Goal: Transaction & Acquisition: Subscribe to service/newsletter

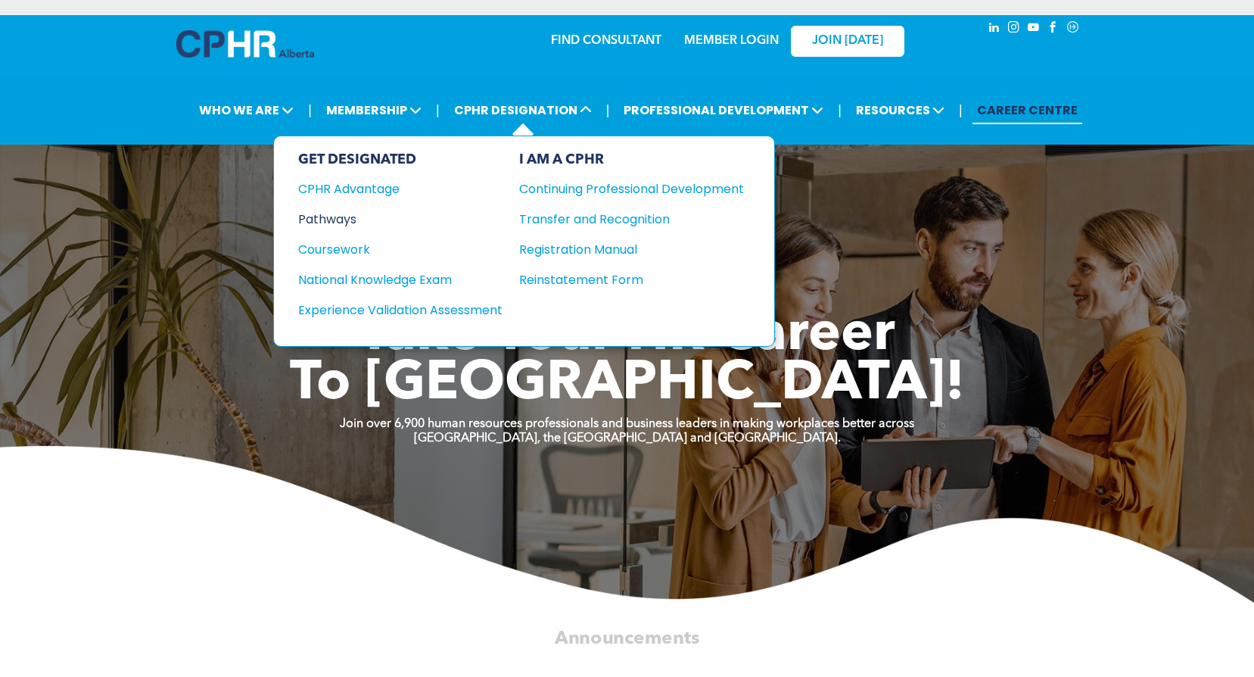
click at [332, 217] on div "Pathways" at bounding box center [390, 219] width 184 height 19
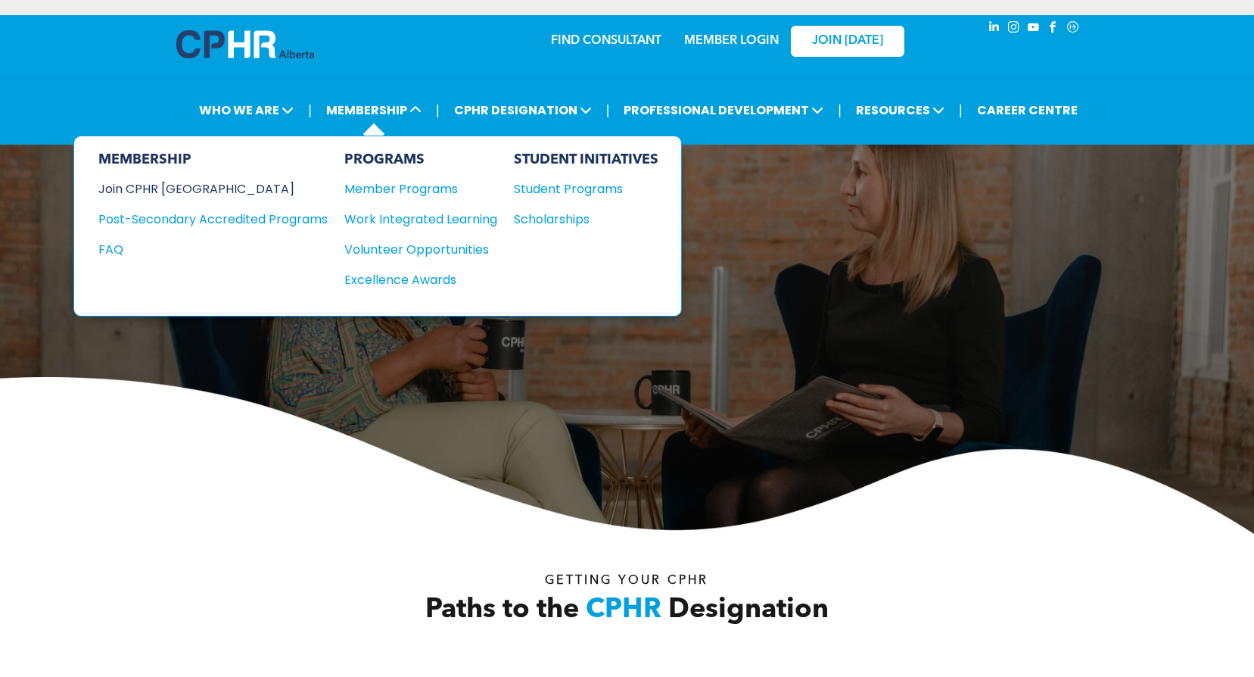
click at [183, 189] on div "Join CPHR [GEOGRAPHIC_DATA]" at bounding box center [201, 188] width 207 height 19
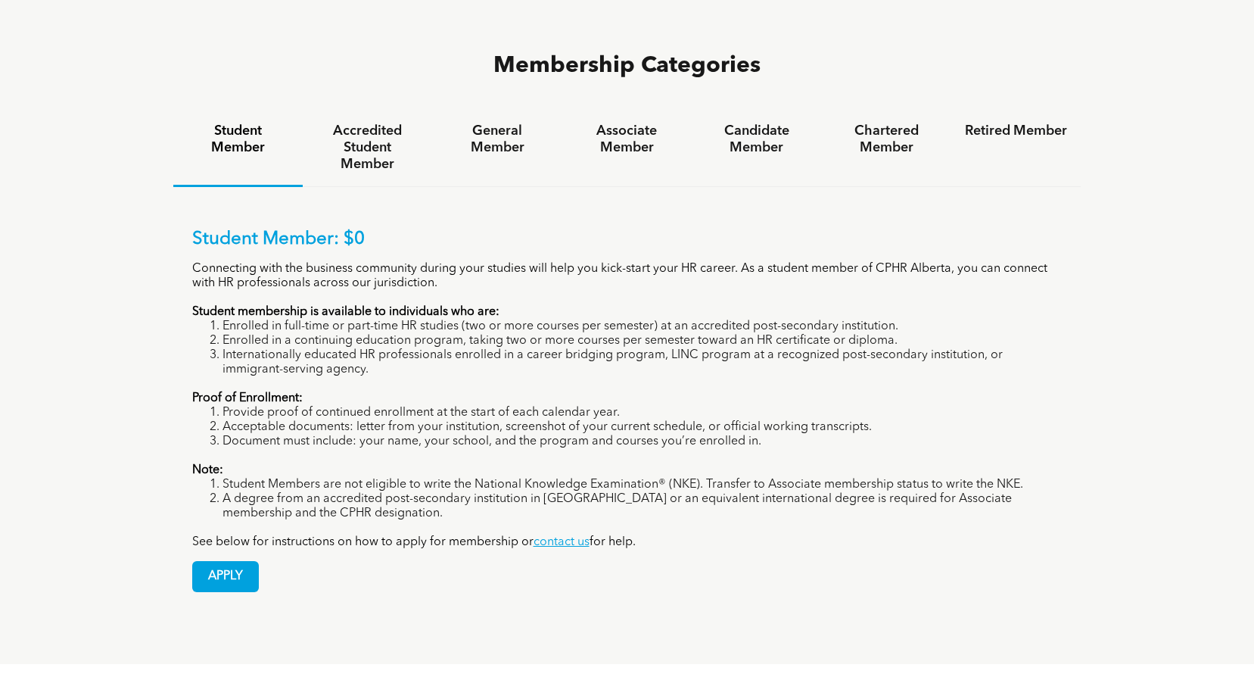
scroll to position [908, 0]
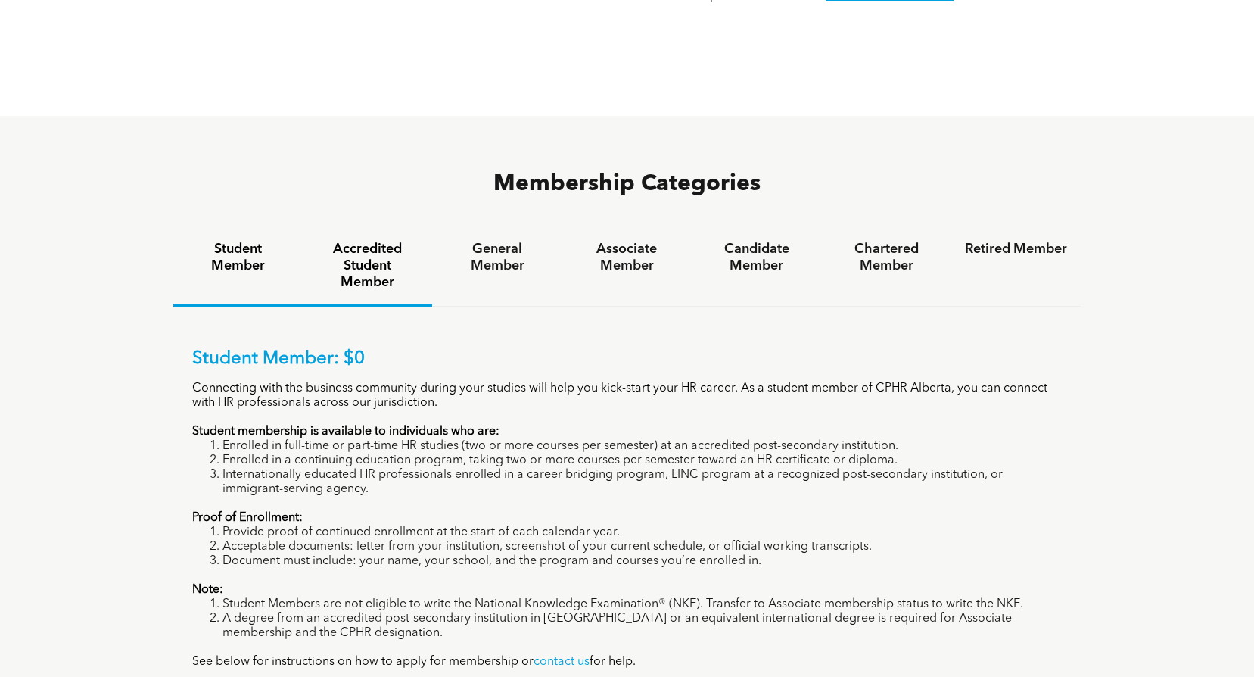
click at [373, 241] on h4 "Accredited Student Member" at bounding box center [367, 266] width 102 height 50
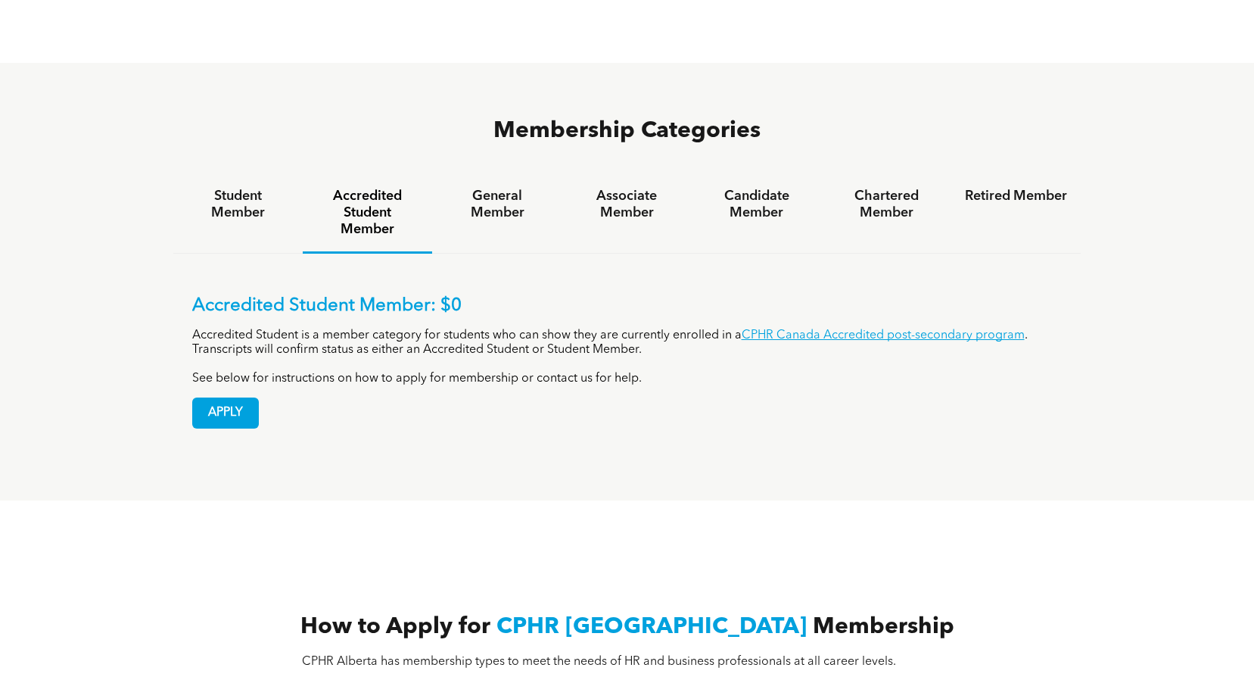
scroll to position [984, 0]
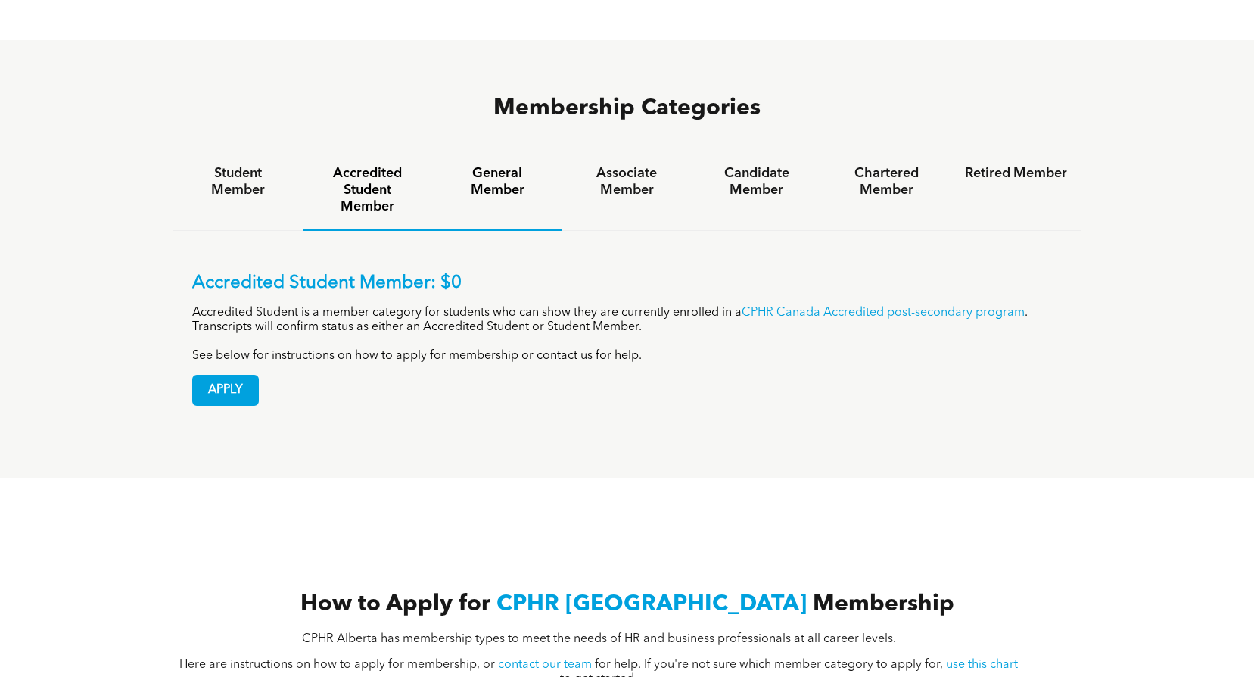
click at [509, 165] on h4 "General Member" at bounding box center [497, 181] width 102 height 33
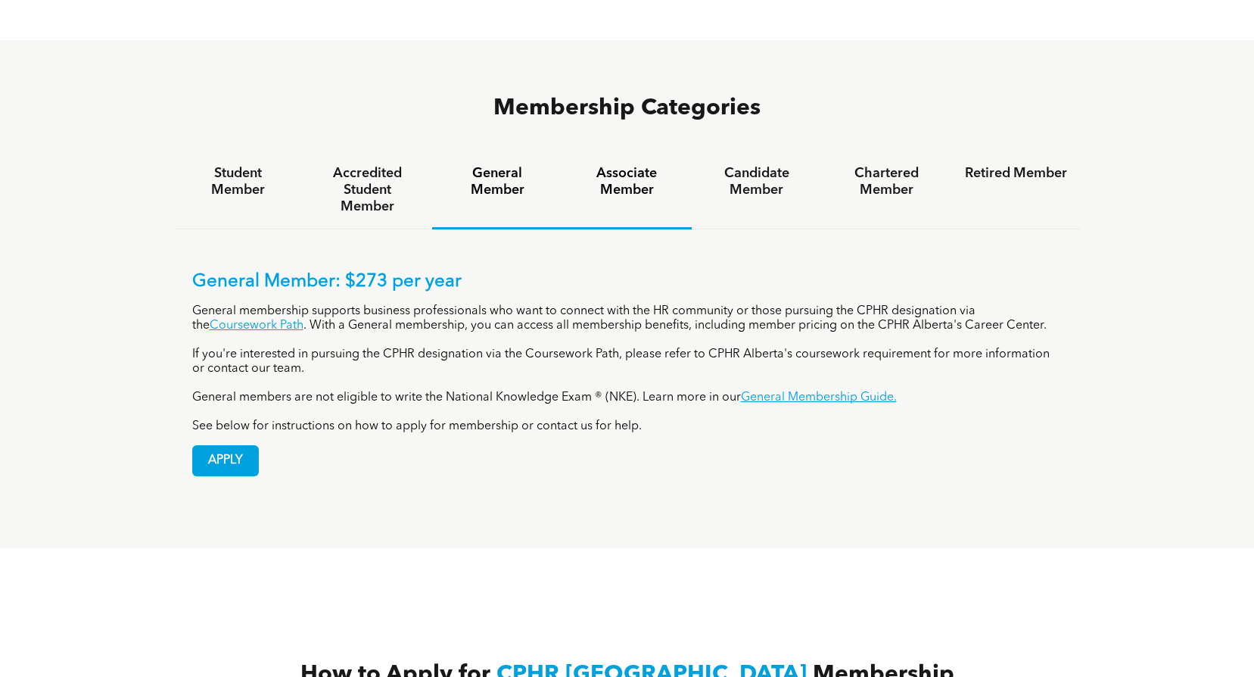
click at [612, 165] on h4 "Associate Member" at bounding box center [627, 181] width 102 height 33
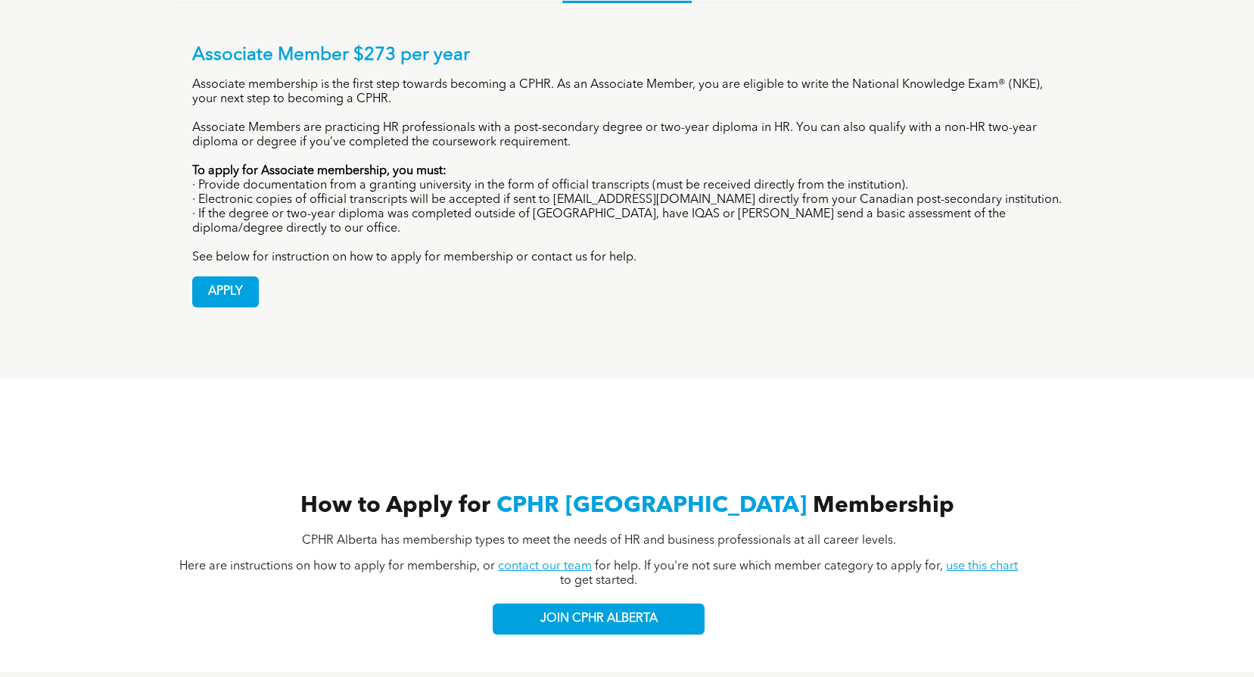
scroll to position [1136, 0]
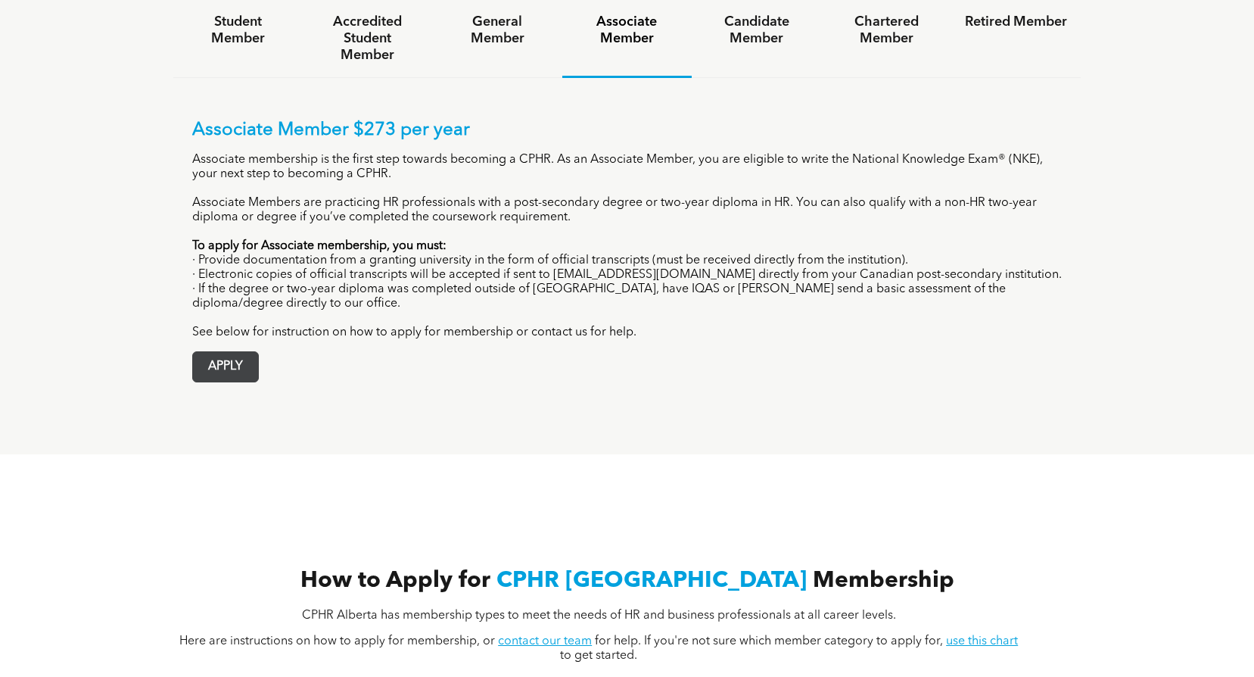
click at [250, 352] on span "APPLY" at bounding box center [225, 367] width 65 height 30
click at [222, 352] on span "APPLY" at bounding box center [225, 367] width 65 height 30
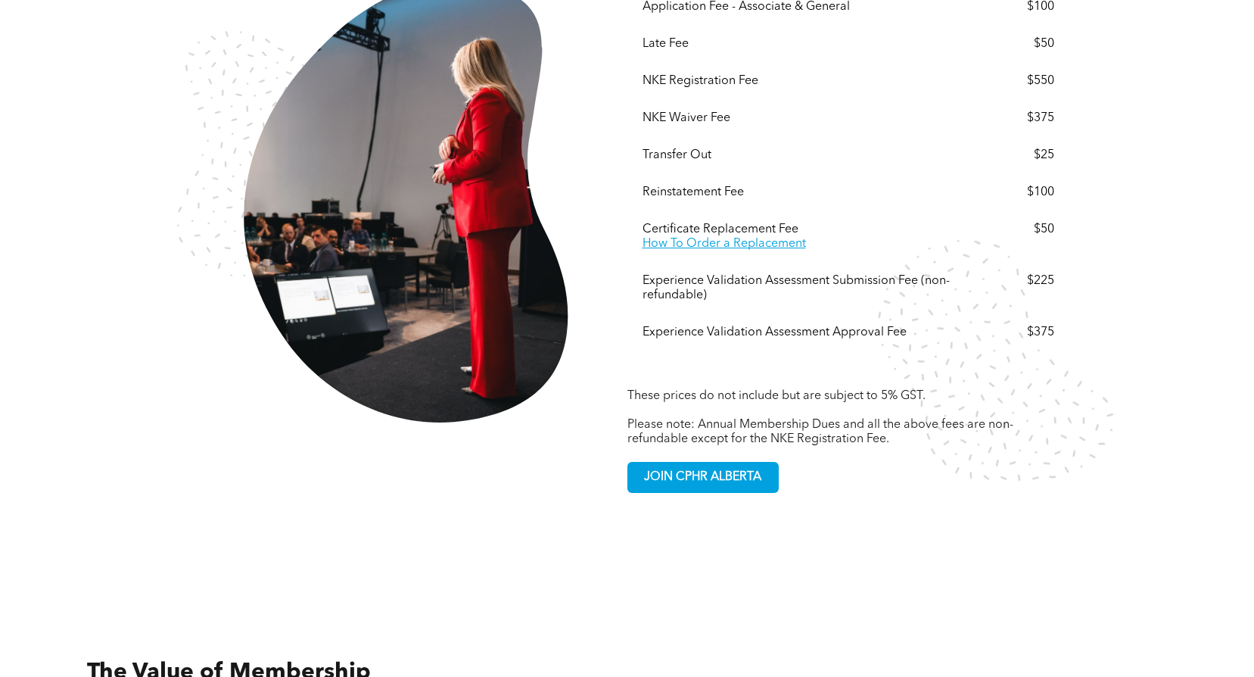
scroll to position [2801, 0]
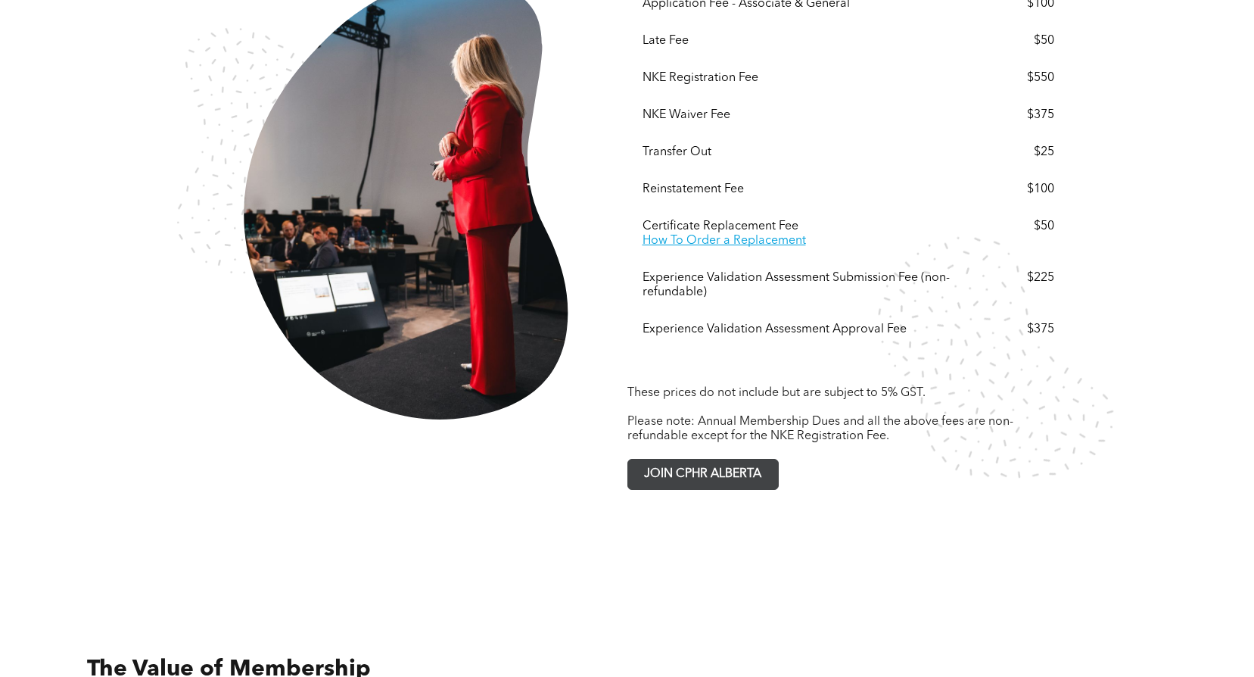
click at [704, 459] on span "JOIN CPHR ALBERTA" at bounding box center [703, 474] width 128 height 30
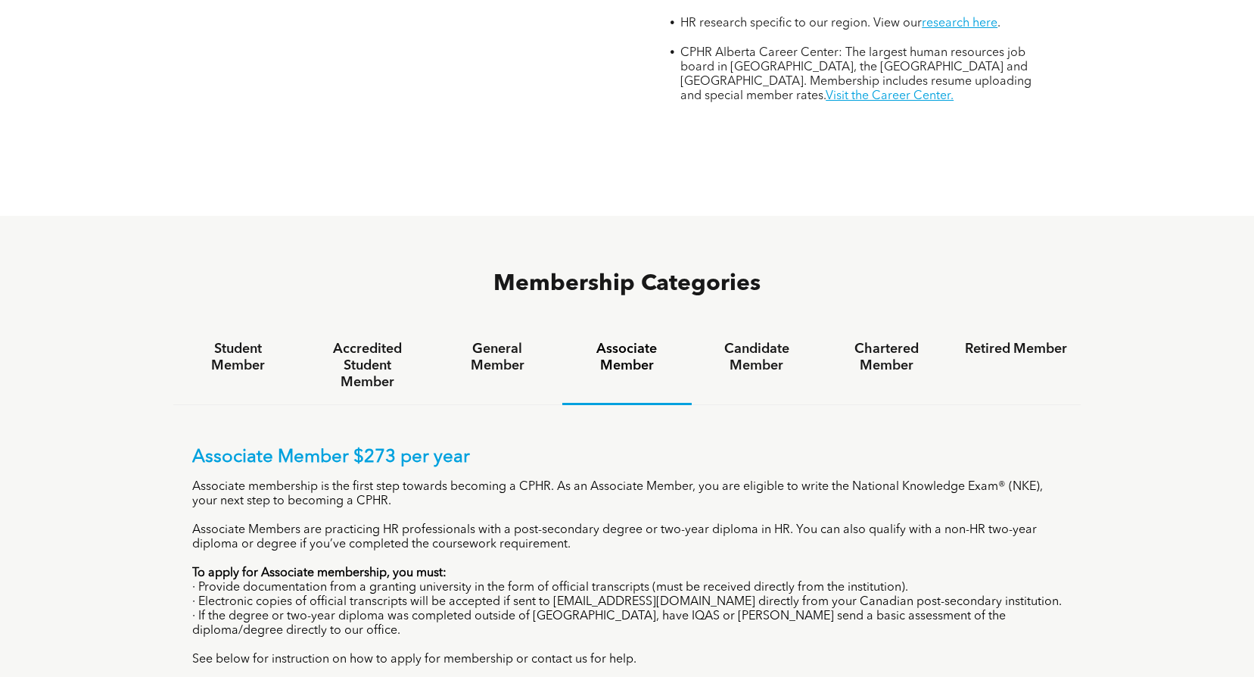
scroll to position [908, 0]
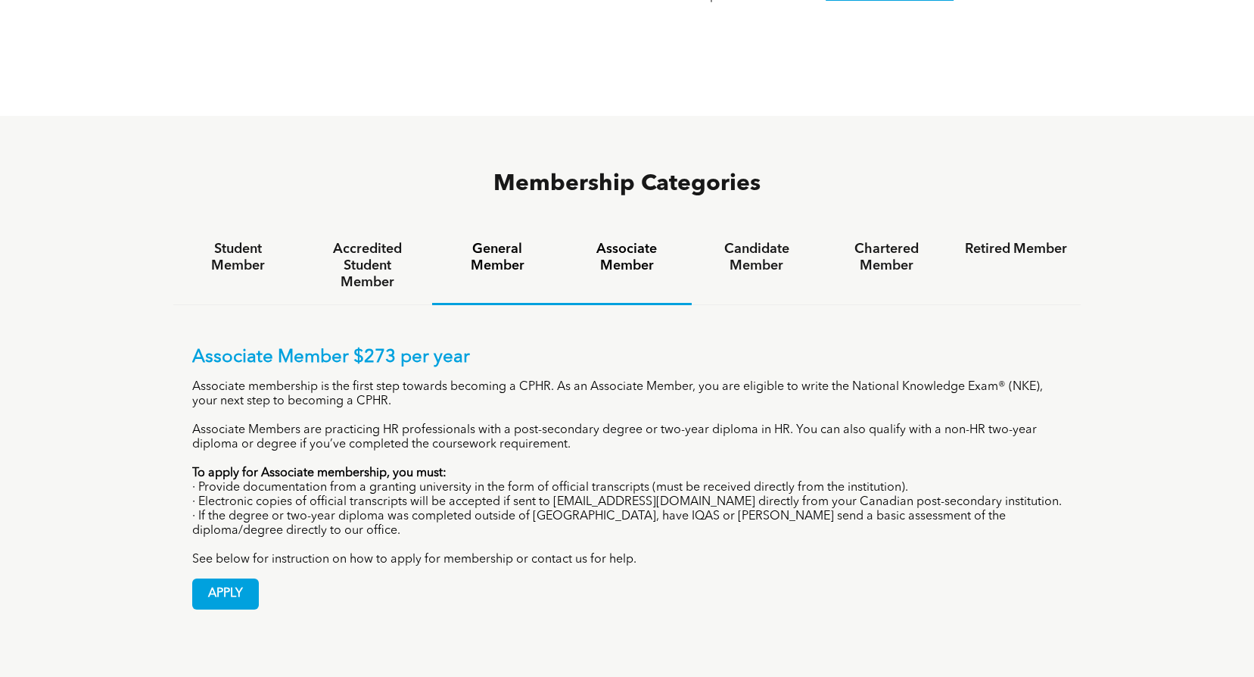
click at [487, 241] on h4 "General Member" at bounding box center [497, 257] width 102 height 33
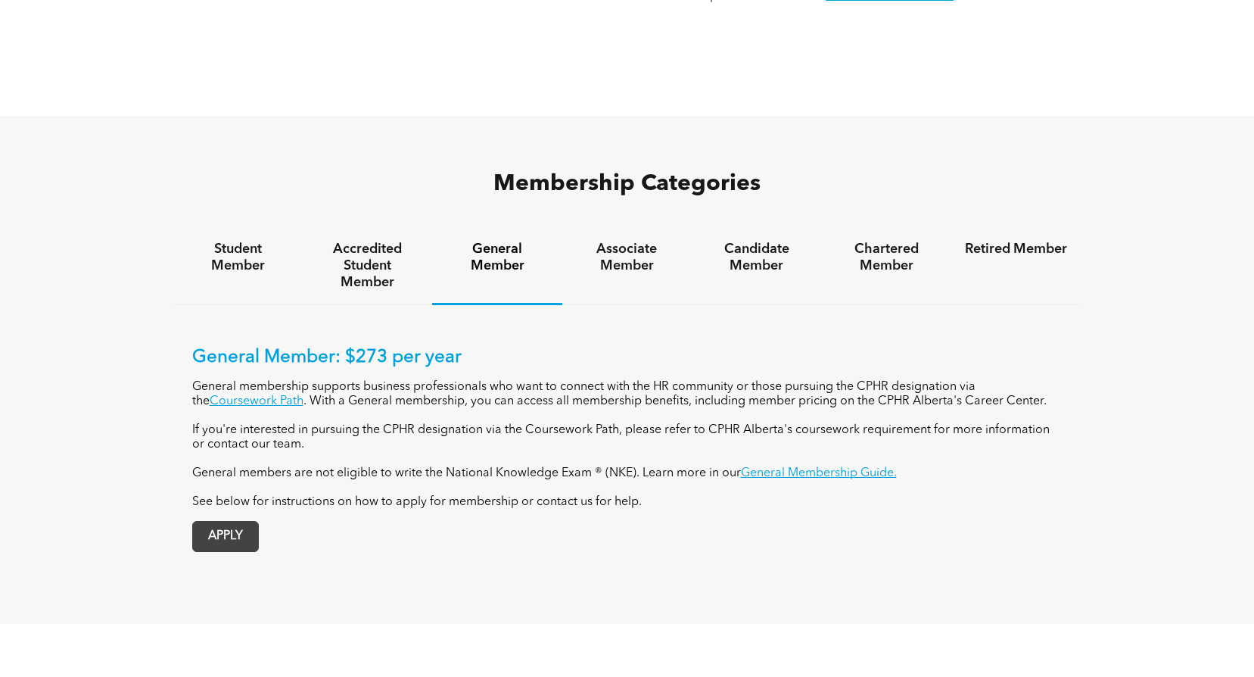
click at [231, 522] on span "APPLY" at bounding box center [225, 537] width 65 height 30
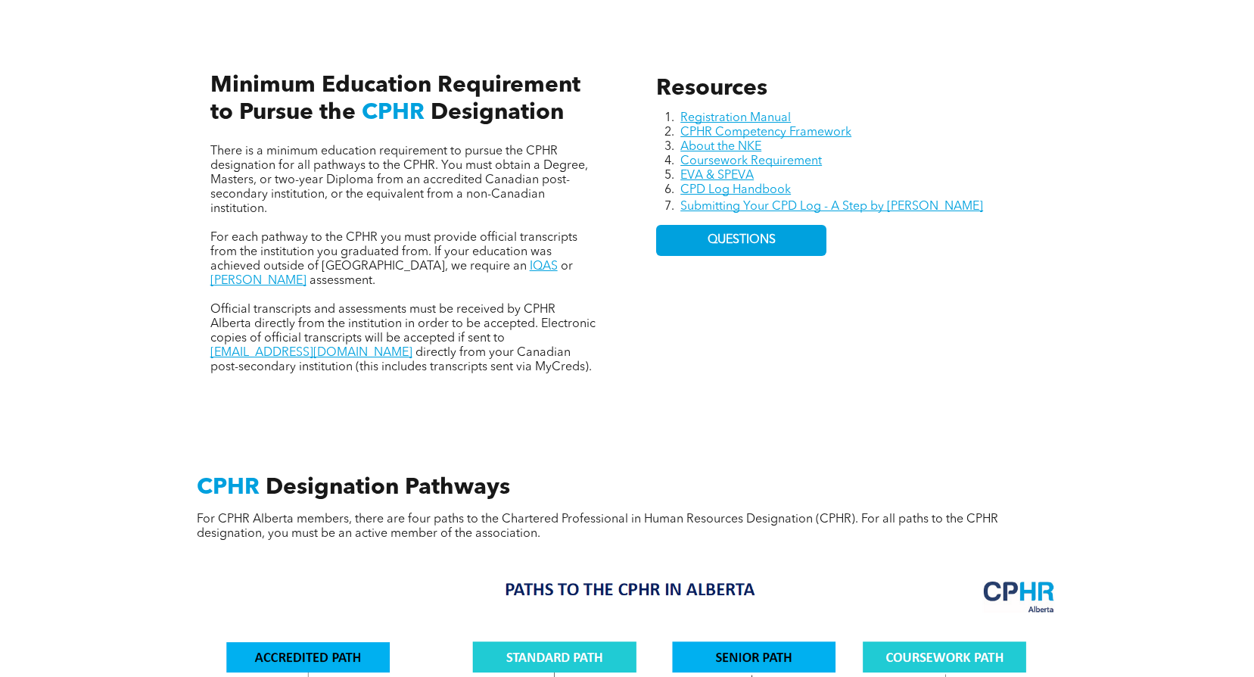
scroll to position [379, 0]
